Goal: Task Accomplishment & Management: Manage account settings

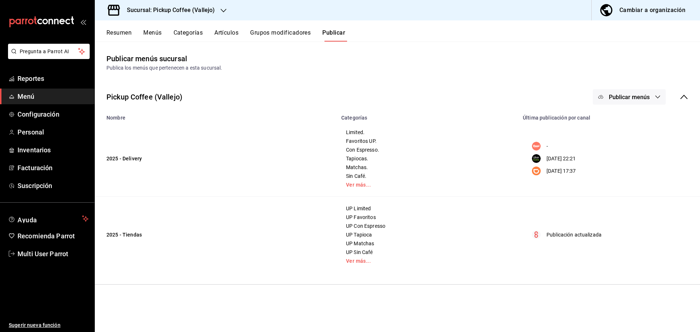
click at [212, 12] on h3 "Sucursal: Pickup Coffee (Vallejo)" at bounding box center [168, 10] width 94 height 9
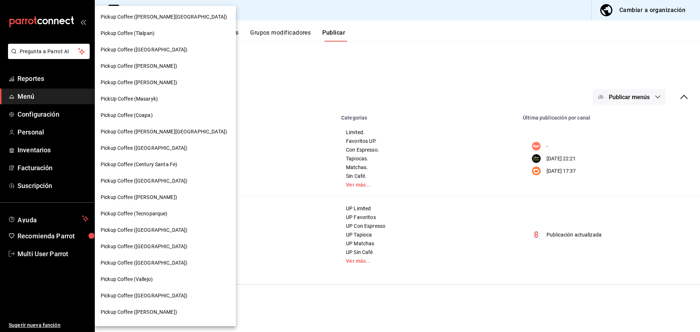
click at [152, 132] on span "Pickup Coffee ([PERSON_NAME][GEOGRAPHIC_DATA])" at bounding box center [164, 132] width 126 height 8
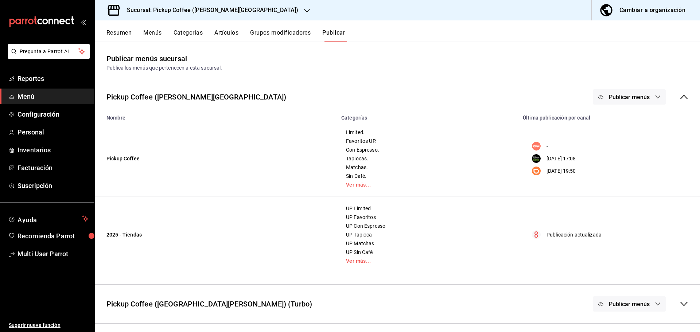
click at [154, 35] on button "Menús" at bounding box center [152, 35] width 18 height 12
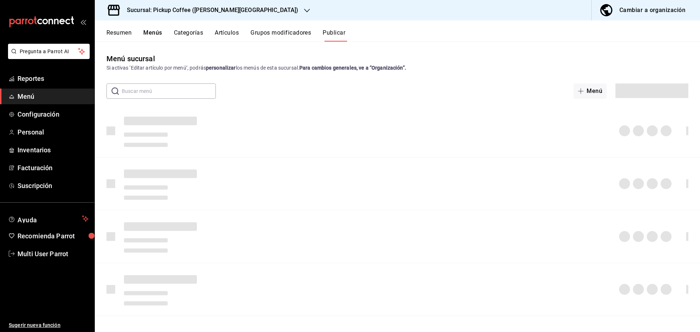
click at [124, 31] on button "Resumen" at bounding box center [118, 35] width 25 height 12
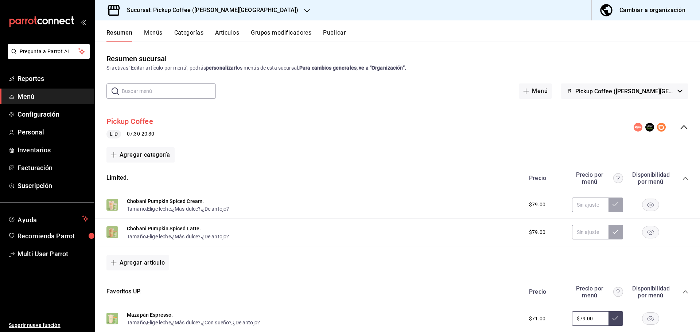
click at [145, 123] on button "Pickup Coffee" at bounding box center [129, 121] width 47 height 11
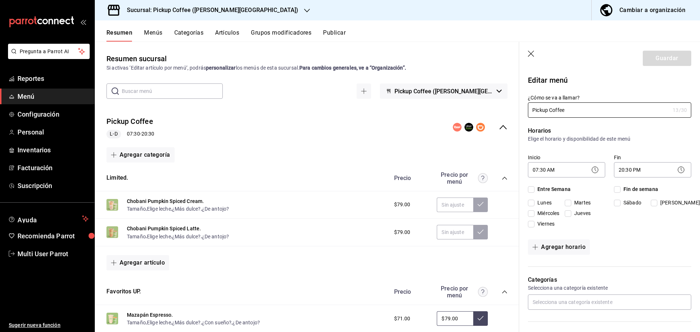
checkbox input "true"
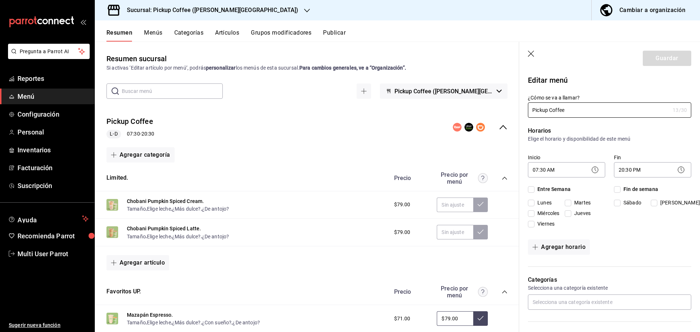
checkbox input "true"
click at [617, 189] on input "Fin de semana" at bounding box center [617, 189] width 7 height 7
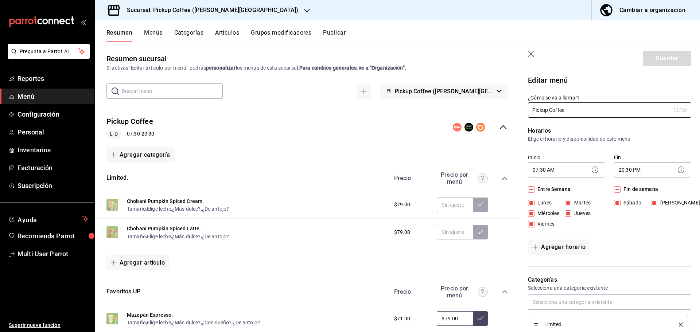
checkbox input "false"
click at [569, 246] on button "Agregar horario" at bounding box center [559, 246] width 62 height 15
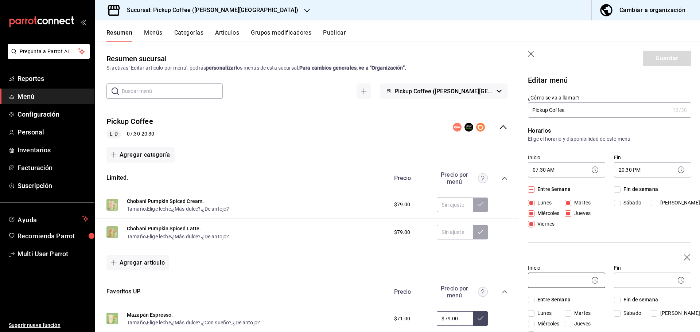
click at [555, 277] on body "Pregunta a Parrot AI Reportes Menú Configuración Personal Inventarios Facturaci…" at bounding box center [350, 166] width 700 height 332
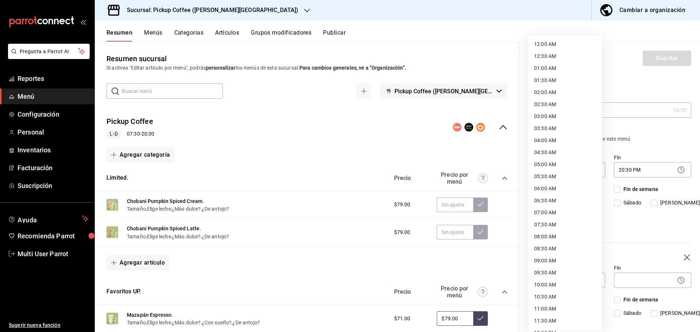
click at [551, 236] on li "08:00 AM" at bounding box center [565, 237] width 74 height 12
type input "08:00"
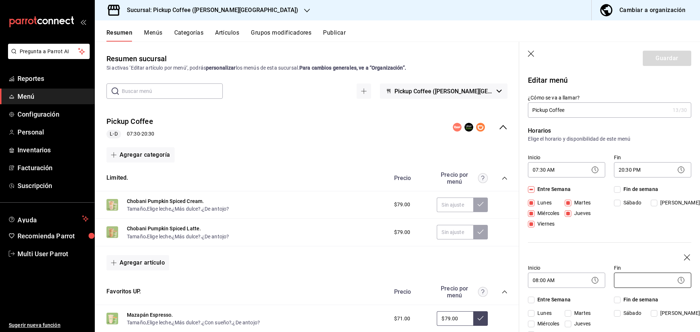
click at [627, 281] on body "Pregunta a Parrot AI Reportes Menú Configuración Personal Inventarios Facturaci…" at bounding box center [350, 166] width 700 height 332
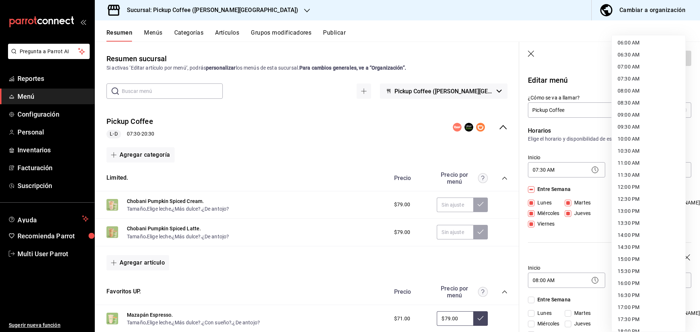
scroll to position [219, 0]
click at [635, 292] on li "19:30 PM" at bounding box center [649, 295] width 74 height 12
type input "19:30"
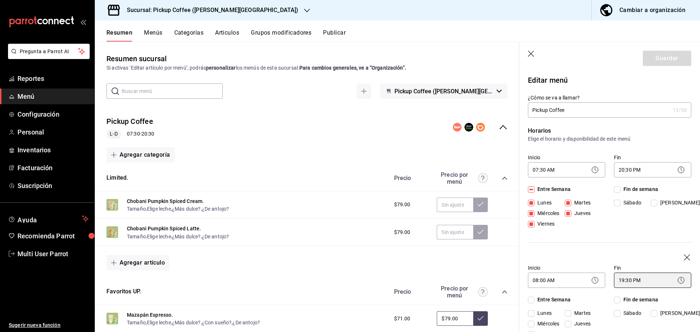
scroll to position [36, 0]
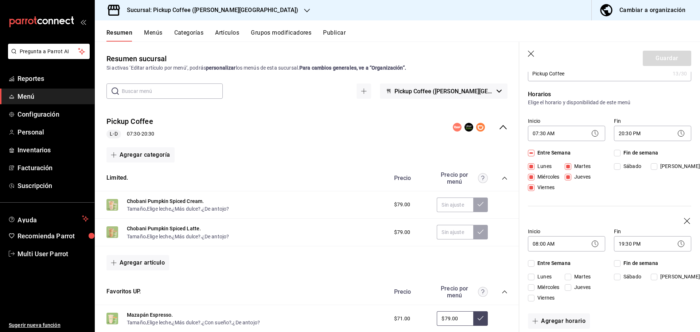
click at [616, 266] on input "Fin de semana" at bounding box center [617, 263] width 7 height 7
checkbox input "true"
click at [659, 59] on button "Guardar" at bounding box center [667, 58] width 48 height 15
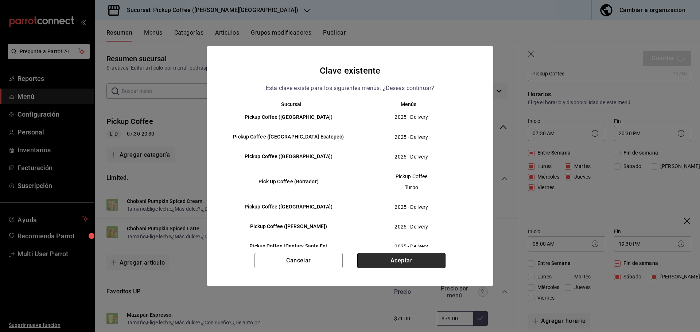
click at [397, 258] on button "Aceptar" at bounding box center [401, 260] width 88 height 15
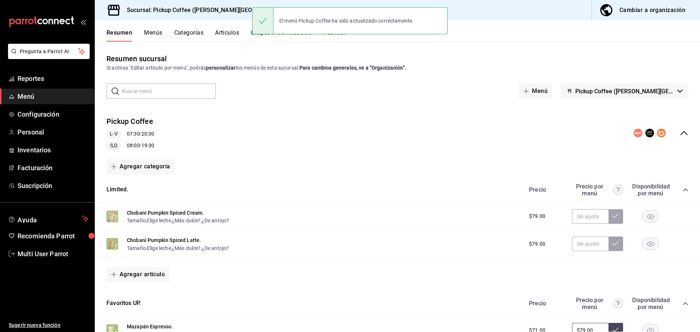
click at [339, 39] on button "Publicar" at bounding box center [334, 35] width 23 height 12
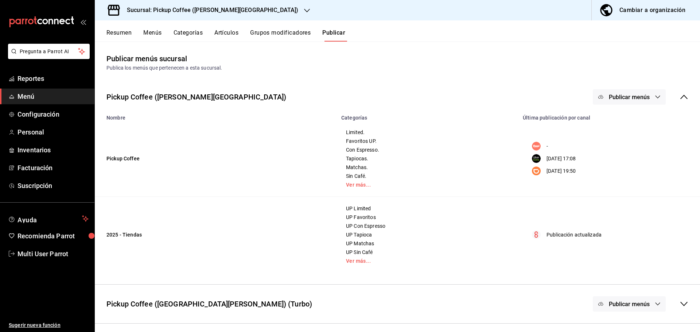
click at [646, 98] on span "Publicar menús" at bounding box center [629, 97] width 41 height 7
click at [627, 161] on span "DiDi Food" at bounding box center [639, 162] width 35 height 8
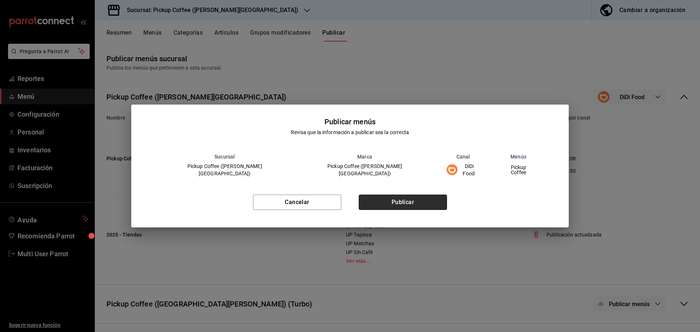
click at [402, 203] on button "Publicar" at bounding box center [403, 202] width 88 height 15
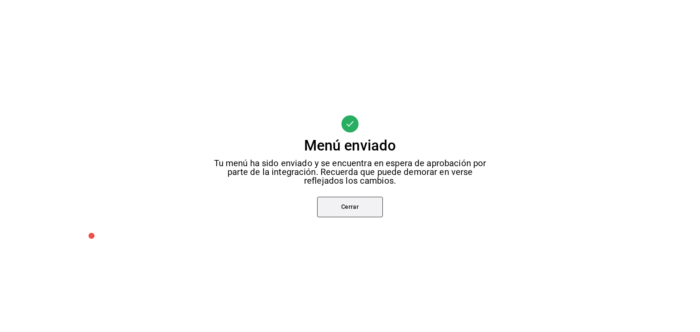
click at [347, 201] on button "Cerrar" at bounding box center [350, 207] width 66 height 20
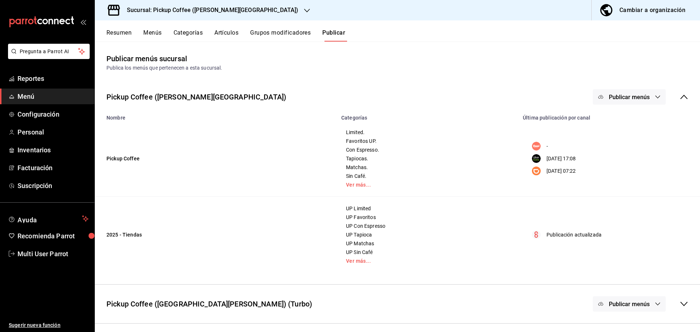
click at [642, 100] on span "Publicar menús" at bounding box center [629, 97] width 41 height 7
click at [623, 143] on span "Uber Eats" at bounding box center [639, 141] width 35 height 8
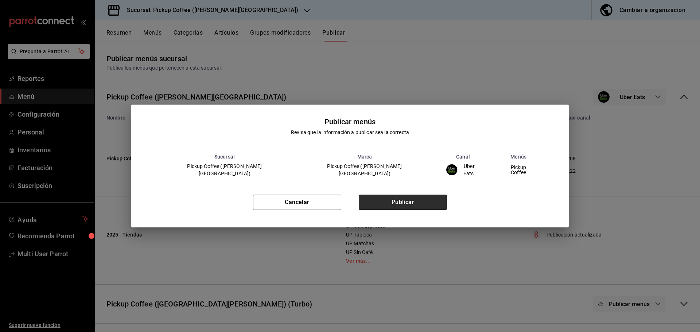
click at [379, 205] on button "Publicar" at bounding box center [403, 202] width 88 height 15
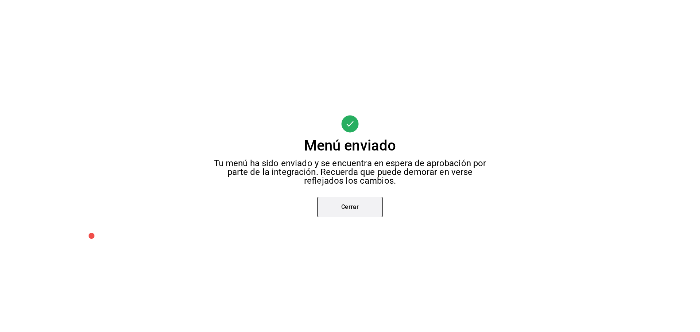
click at [344, 207] on button "Cerrar" at bounding box center [350, 207] width 66 height 20
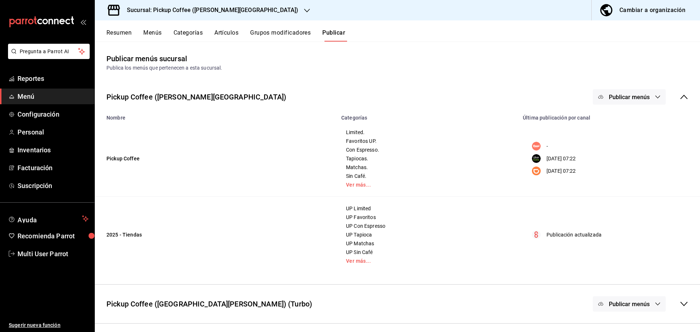
click at [125, 35] on button "Resumen" at bounding box center [118, 35] width 25 height 12
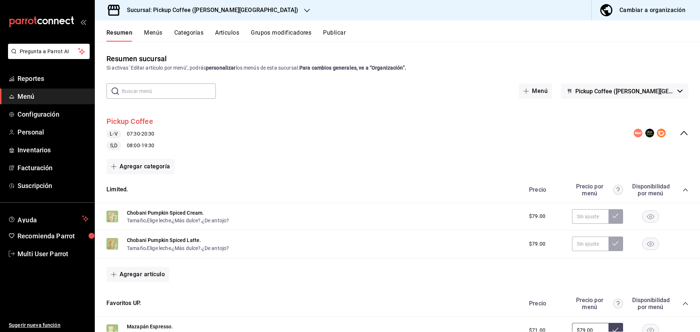
click at [136, 123] on button "Pickup Coffee" at bounding box center [129, 121] width 47 height 11
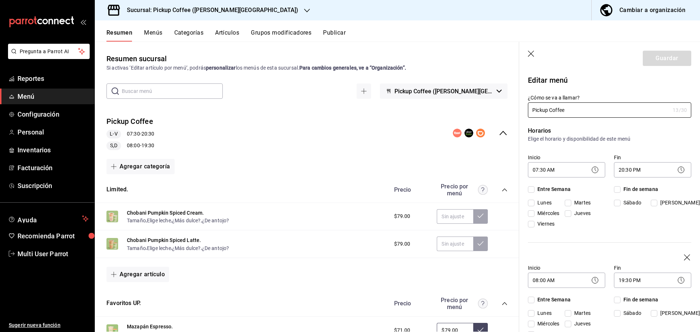
checkbox input "true"
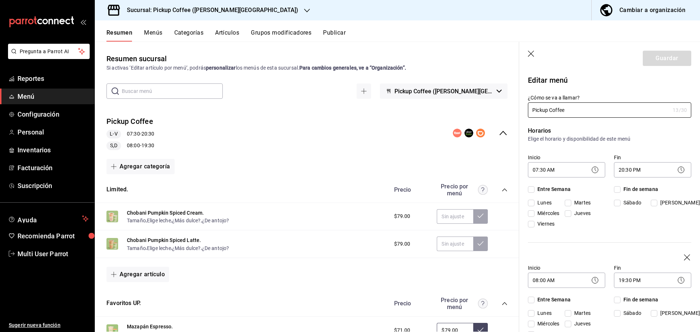
checkbox input "true"
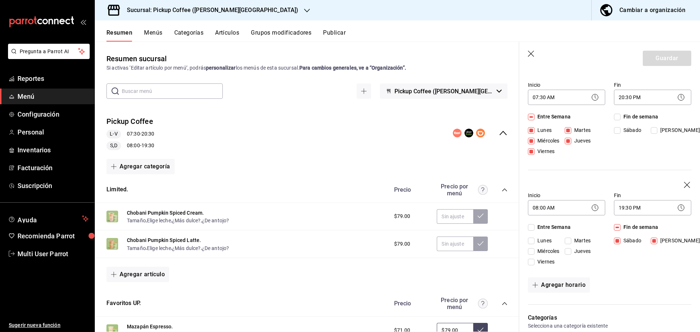
scroll to position [73, 0]
click at [651, 240] on input "[PERSON_NAME]" at bounding box center [654, 240] width 7 height 7
checkbox input "false"
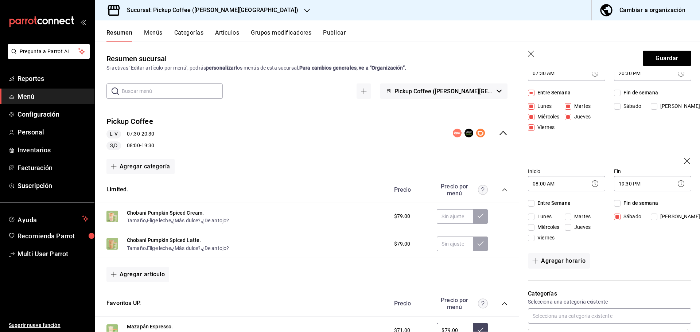
scroll to position [109, 0]
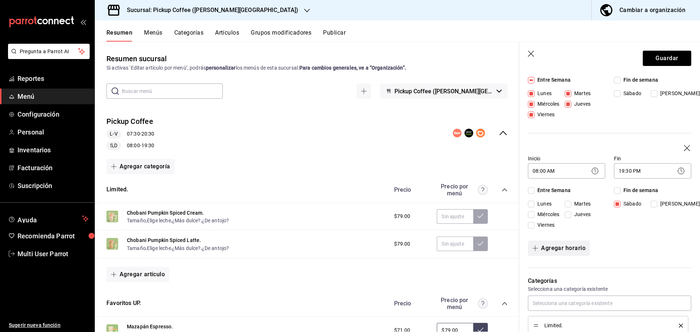
click at [560, 250] on button "Agregar horario" at bounding box center [559, 248] width 62 height 15
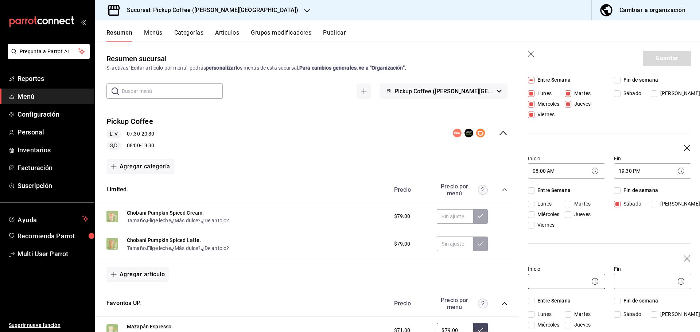
click at [565, 282] on body "Pregunta a Parrot AI Reportes Menú Configuración Personal Inventarios Facturaci…" at bounding box center [350, 166] width 700 height 332
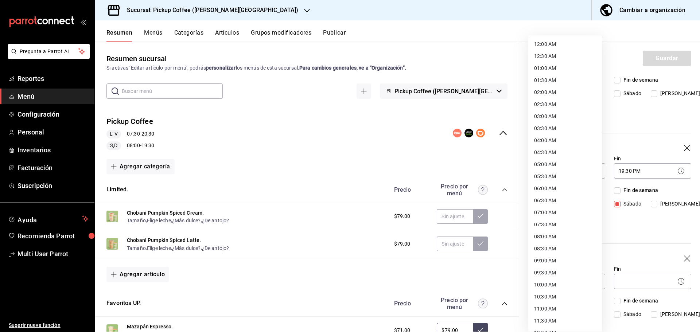
click at [543, 235] on li "08:00 AM" at bounding box center [565, 237] width 74 height 12
type input "08:00"
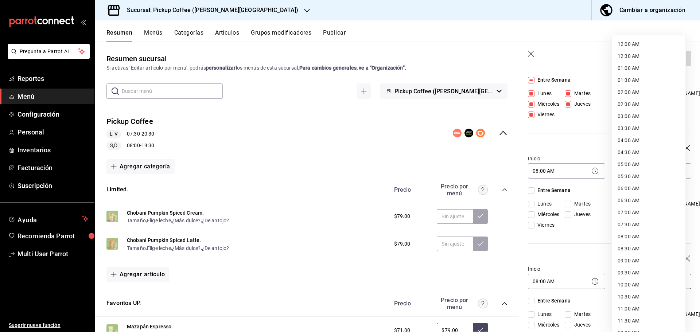
click at [649, 281] on body "Pregunta a Parrot AI Reportes Menú Configuración Personal Inventarios Facturaci…" at bounding box center [350, 166] width 700 height 332
click at [631, 163] on li "15:30 PM" at bounding box center [649, 162] width 74 height 12
type input "15:30"
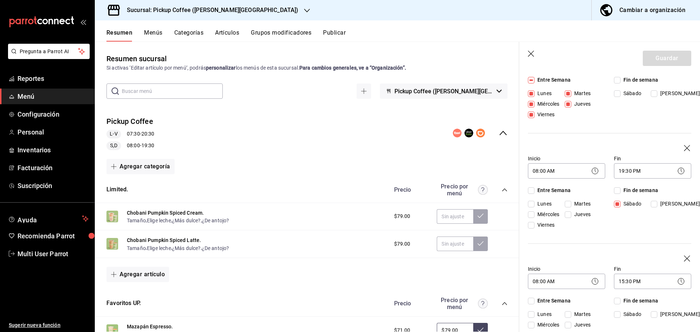
click at [657, 315] on span "[PERSON_NAME]" at bounding box center [678, 315] width 43 height 8
click at [656, 315] on input "[PERSON_NAME]" at bounding box center [654, 314] width 7 height 7
checkbox input "true"
click at [652, 61] on button "Guardar" at bounding box center [667, 58] width 48 height 15
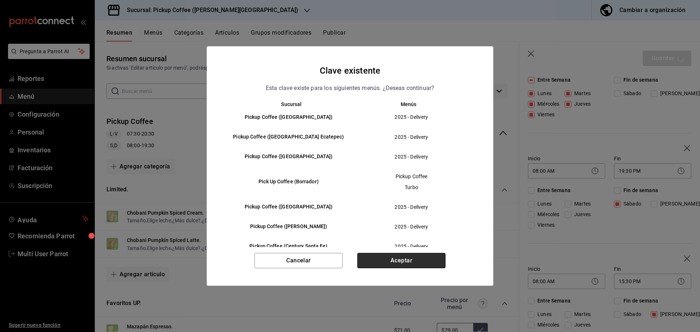
click at [406, 263] on button "Aceptar" at bounding box center [401, 260] width 88 height 15
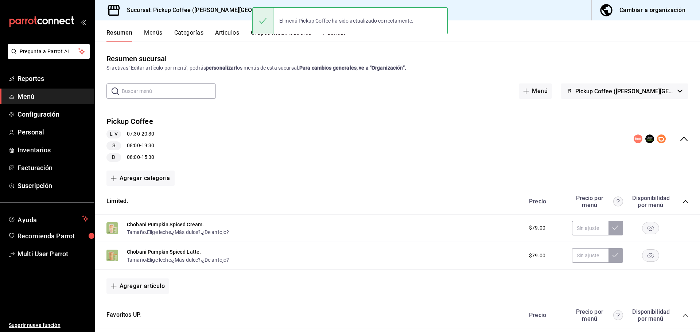
click at [337, 38] on button "Publicar" at bounding box center [334, 35] width 23 height 12
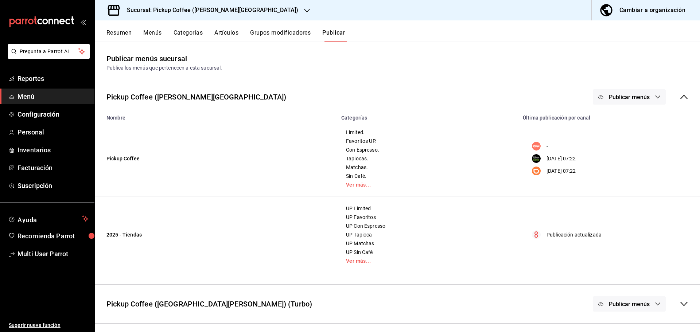
click at [650, 96] on span "Publicar menús" at bounding box center [629, 97] width 41 height 7
click at [628, 163] on span "DiDi Food" at bounding box center [639, 162] width 35 height 8
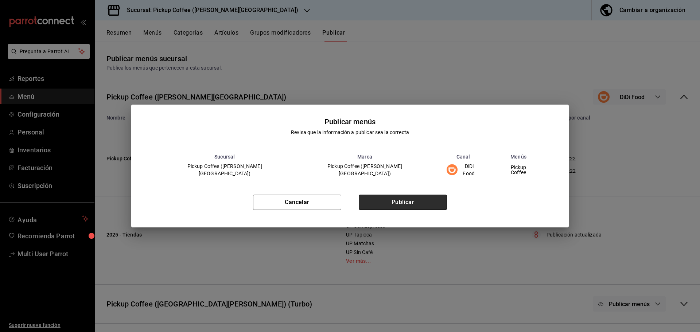
click at [411, 197] on button "Publicar" at bounding box center [403, 202] width 88 height 15
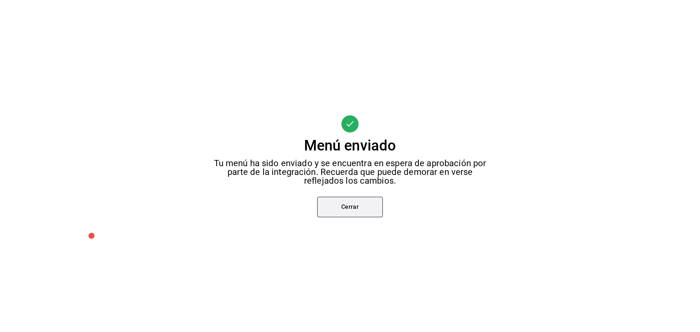
click at [361, 206] on button "Cerrar" at bounding box center [350, 207] width 66 height 20
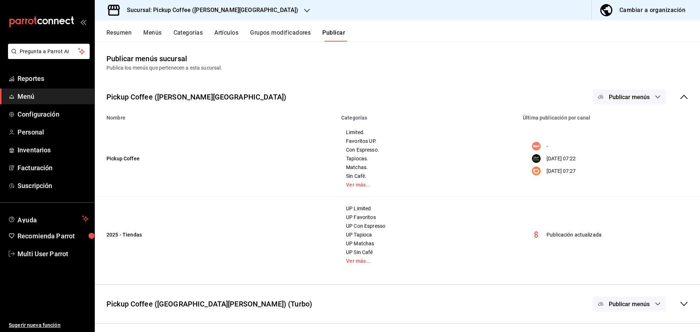
click at [638, 100] on span "Publicar menús" at bounding box center [629, 97] width 41 height 7
click at [625, 164] on span "DiDi Food" at bounding box center [639, 162] width 35 height 8
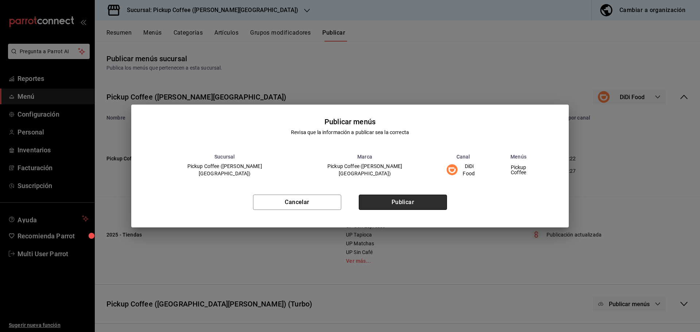
click at [424, 197] on button "Publicar" at bounding box center [403, 202] width 88 height 15
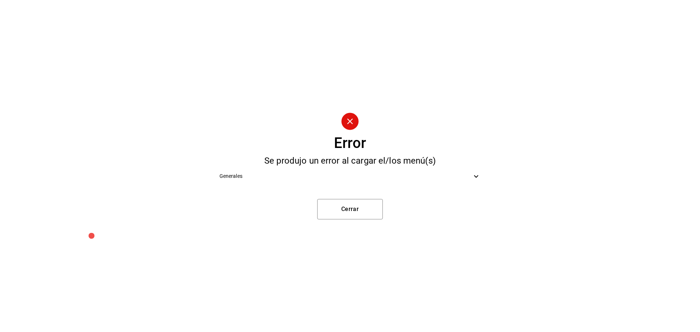
click at [465, 180] on div "Generales" at bounding box center [350, 176] width 273 height 16
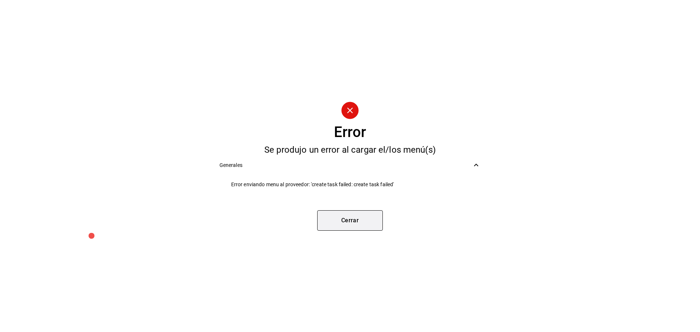
click at [360, 223] on button "Cerrar" at bounding box center [350, 220] width 66 height 20
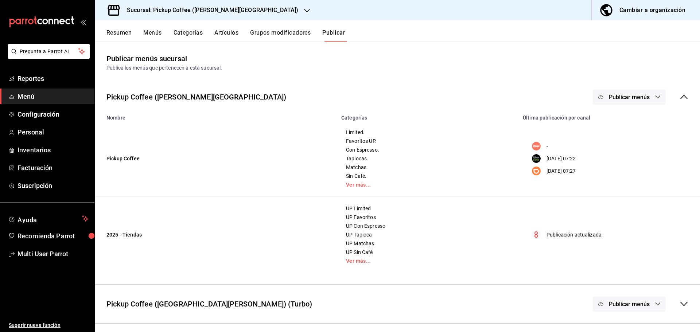
click at [628, 97] on span "Publicar menús" at bounding box center [629, 97] width 41 height 7
click at [613, 139] on img at bounding box center [608, 141] width 12 height 12
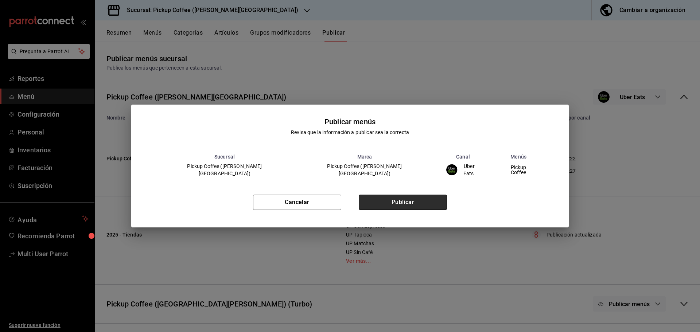
click at [418, 200] on button "Publicar" at bounding box center [403, 202] width 88 height 15
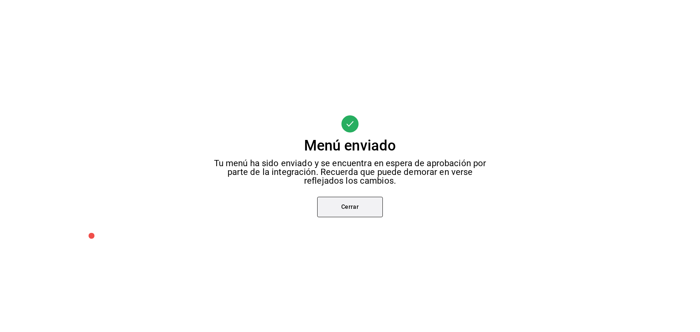
click at [354, 213] on button "Cerrar" at bounding box center [350, 207] width 66 height 20
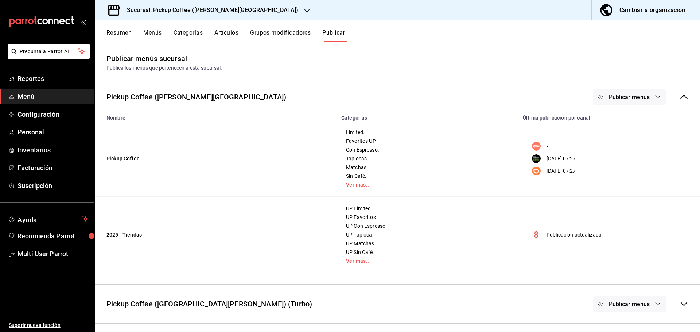
click at [644, 93] on button "Publicar menús" at bounding box center [629, 96] width 73 height 15
click at [619, 160] on div at bounding box center [612, 162] width 20 height 12
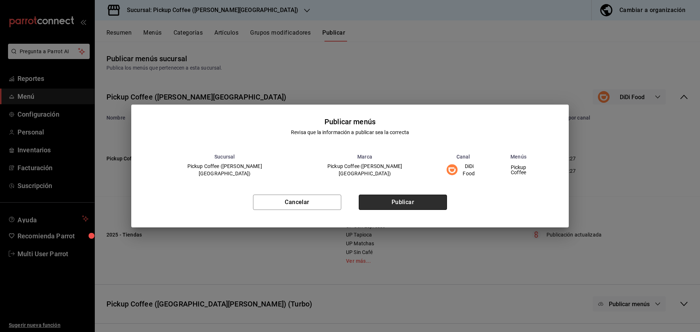
click at [428, 199] on button "Publicar" at bounding box center [403, 202] width 88 height 15
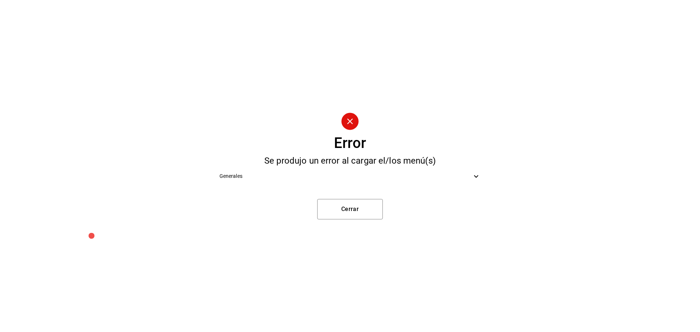
click at [422, 173] on span "Generales" at bounding box center [345, 176] width 253 height 8
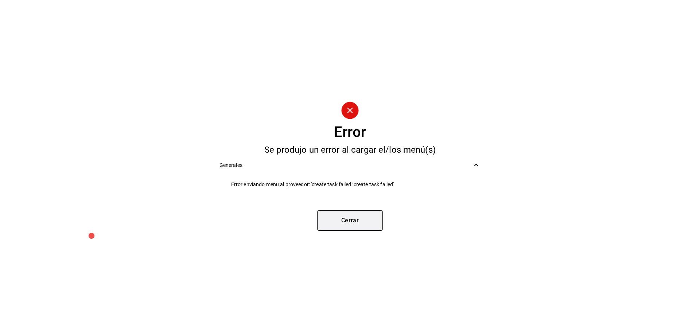
click at [354, 219] on button "Cerrar" at bounding box center [350, 220] width 66 height 20
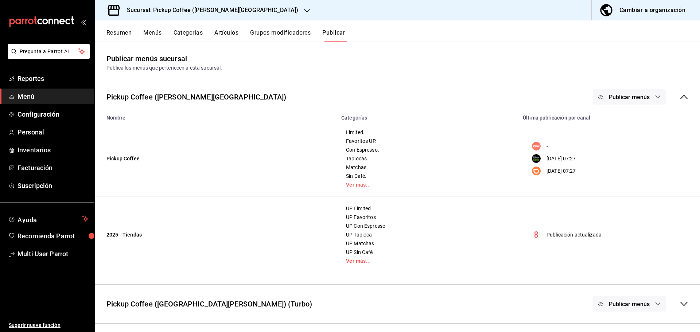
click at [150, 31] on button "Menús" at bounding box center [152, 35] width 18 height 12
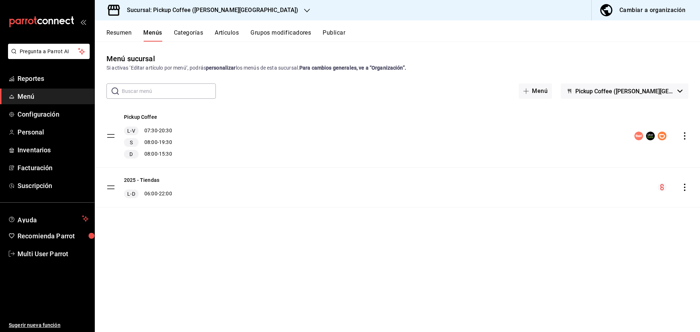
click at [128, 34] on button "Resumen" at bounding box center [118, 35] width 25 height 12
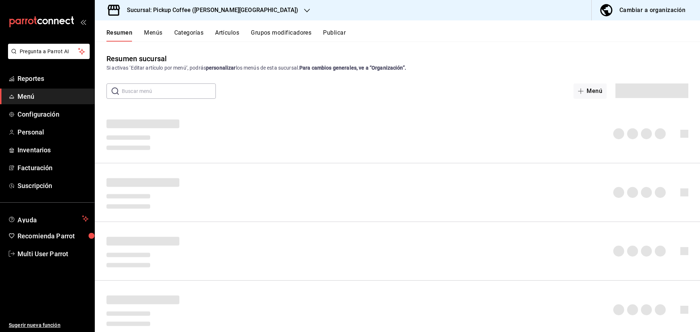
click at [152, 34] on button "Menús" at bounding box center [153, 35] width 18 height 12
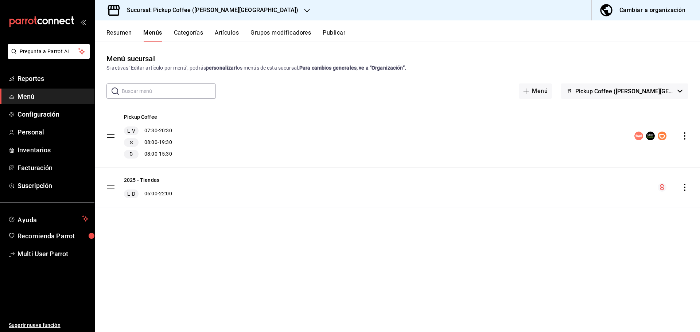
click at [684, 187] on icon "actions" at bounding box center [684, 187] width 1 height 7
click at [586, 231] on span "Previsualizar" at bounding box center [627, 234] width 89 height 8
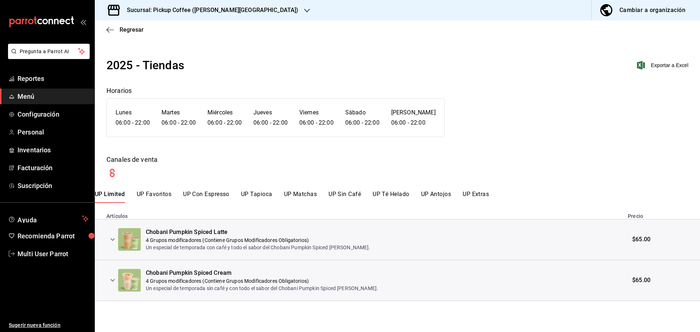
click at [156, 194] on button "UP Favoritos" at bounding box center [154, 197] width 35 height 12
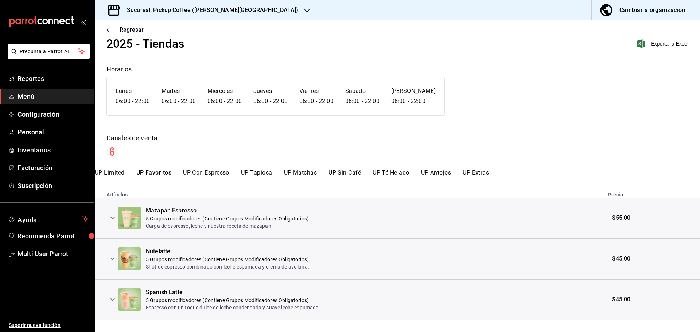
scroll to position [34, 0]
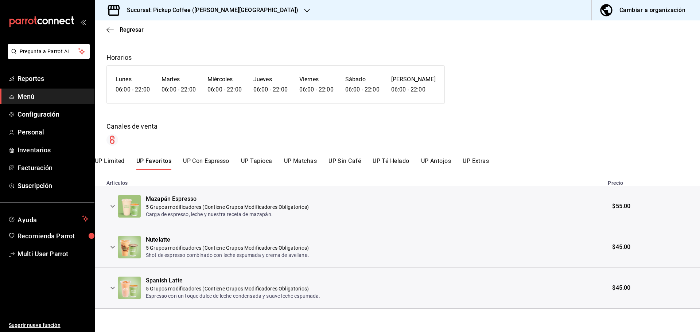
click at [114, 205] on icon "expand row" at bounding box center [112, 206] width 9 height 9
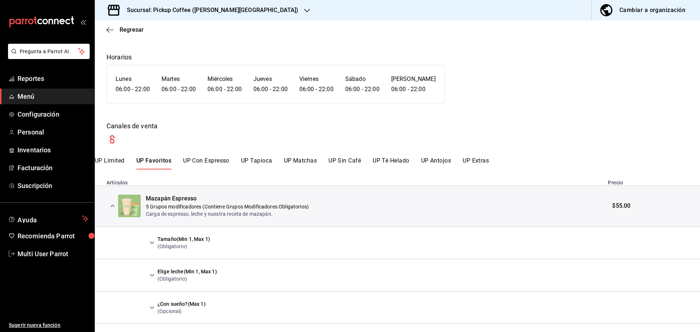
click at [153, 239] on icon "expand row" at bounding box center [152, 242] width 9 height 9
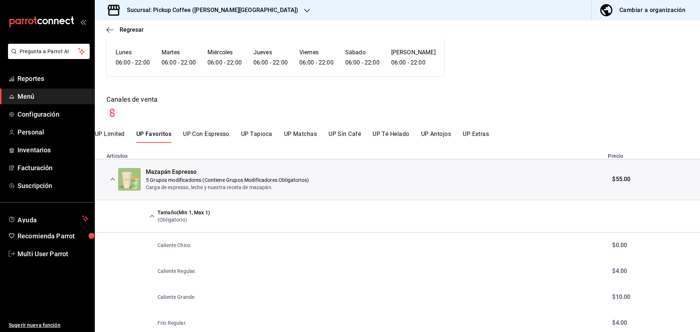
scroll to position [106, 0]
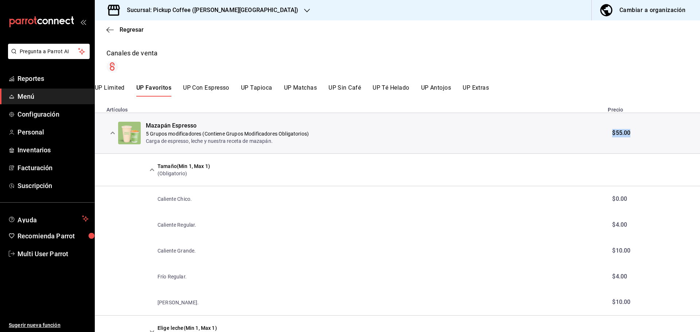
drag, startPoint x: 608, startPoint y: 134, endPoint x: 629, endPoint y: 133, distance: 20.8
click at [629, 133] on td "$55.00" at bounding box center [651, 133] width 97 height 41
drag, startPoint x: 621, startPoint y: 198, endPoint x: 609, endPoint y: 198, distance: 12.0
click at [612, 198] on span "$0.00" at bounding box center [619, 198] width 15 height 7
click at [616, 199] on span "$0.00" at bounding box center [619, 198] width 15 height 7
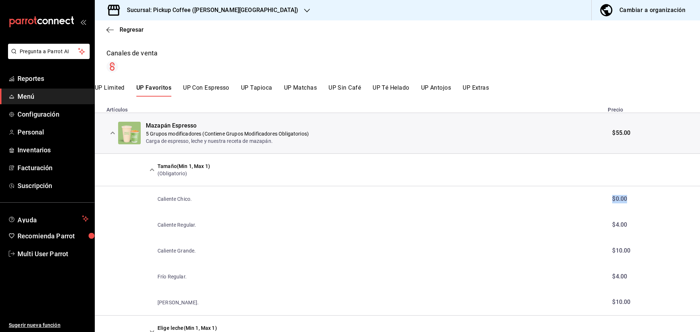
drag, startPoint x: 608, startPoint y: 200, endPoint x: 625, endPoint y: 200, distance: 16.8
click at [625, 200] on td "$0.00" at bounding box center [651, 199] width 97 height 26
drag, startPoint x: 608, startPoint y: 224, endPoint x: 626, endPoint y: 227, distance: 17.4
click at [626, 227] on td "$4.00" at bounding box center [651, 225] width 97 height 26
click at [605, 279] on td "$4.00" at bounding box center [651, 277] width 97 height 26
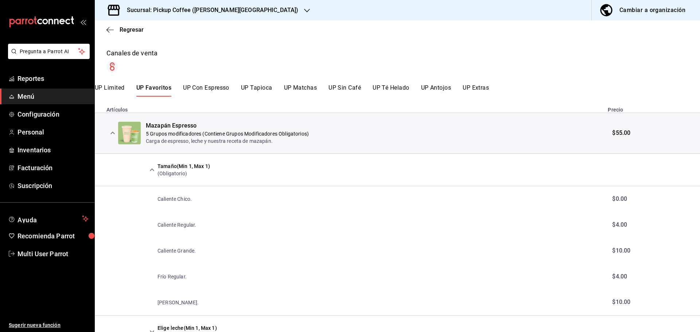
click at [612, 133] on span "$55.00" at bounding box center [621, 133] width 18 height 8
click at [205, 90] on button "UP Con Espresso" at bounding box center [206, 90] width 46 height 12
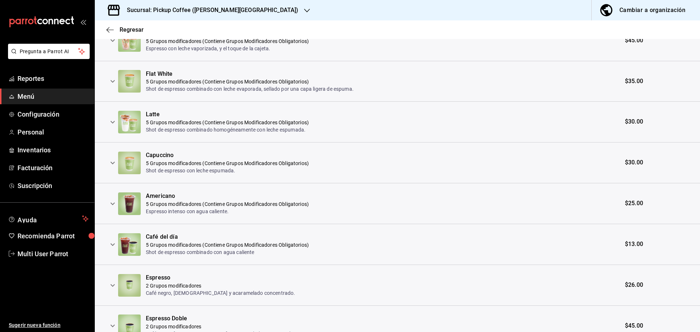
scroll to position [365, 0]
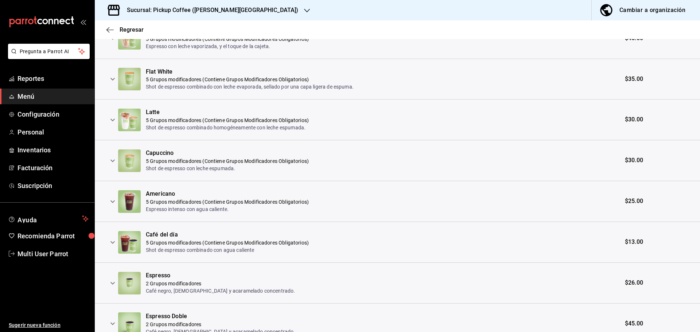
click at [114, 160] on icon "expand row" at bounding box center [112, 160] width 9 height 9
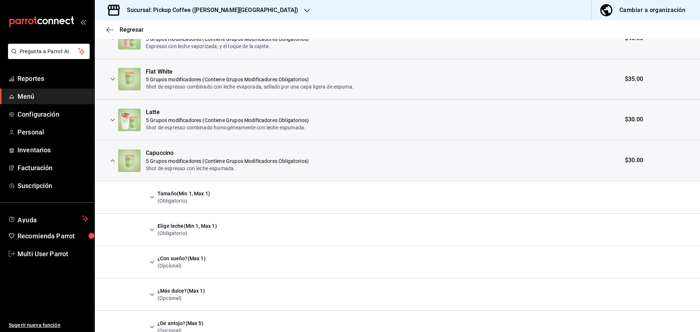
click at [149, 196] on icon "expand row" at bounding box center [152, 197] width 9 height 9
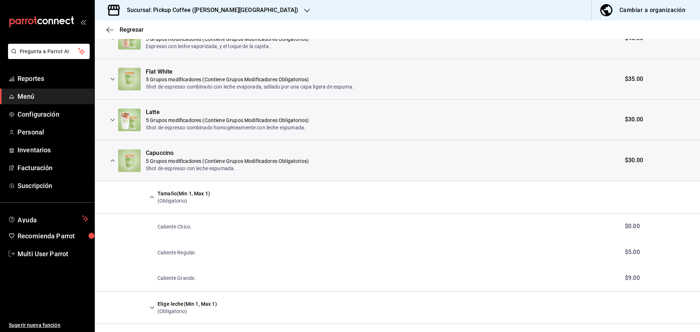
click at [113, 160] on icon "expand row" at bounding box center [112, 160] width 4 height 3
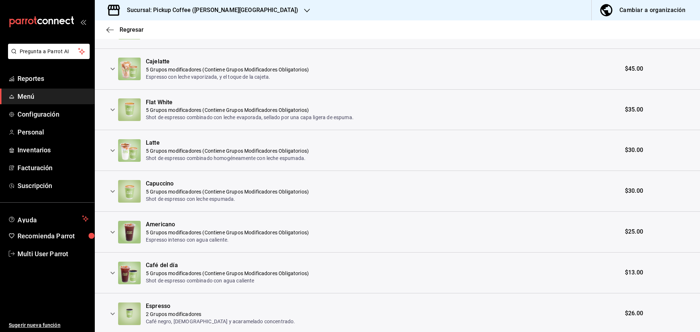
scroll to position [292, 0]
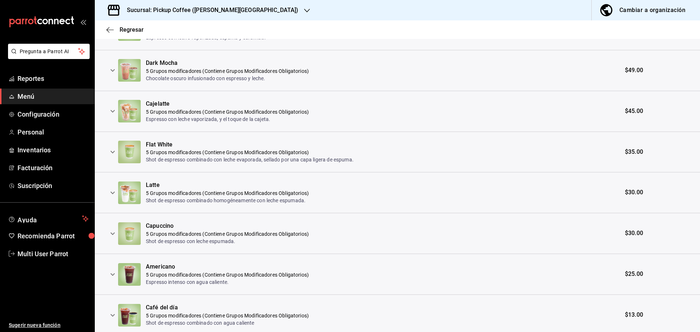
click at [114, 153] on icon "expand row" at bounding box center [112, 152] width 9 height 9
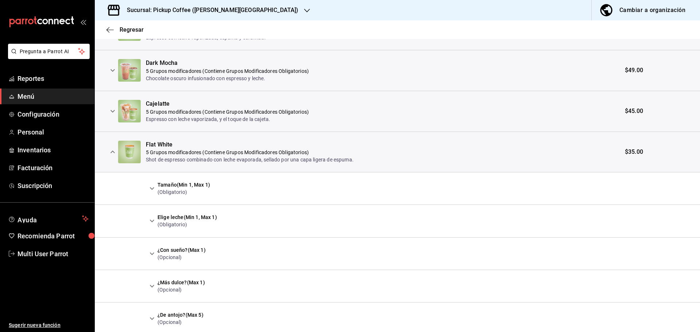
click at [153, 188] on icon "expand row" at bounding box center [152, 188] width 9 height 9
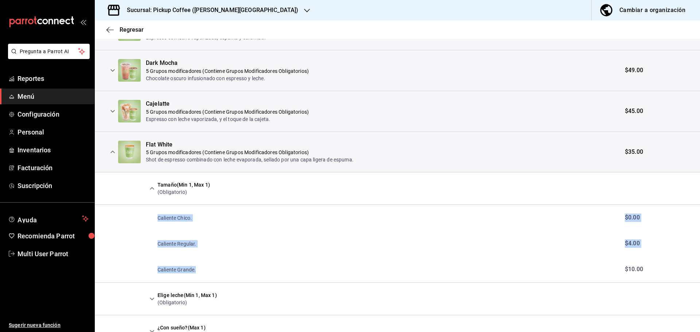
drag, startPoint x: 157, startPoint y: 218, endPoint x: 195, endPoint y: 268, distance: 63.2
click at [195, 268] on tbody "French Vainilla Latte 5 Grupos modificadores (Contiene Grupos Modificadores Obl…" at bounding box center [397, 293] width 605 height 730
click at [207, 263] on td "Caliente Grande." at bounding box center [381, 270] width 470 height 26
